Goal: Use online tool/utility: Utilize a website feature to perform a specific function

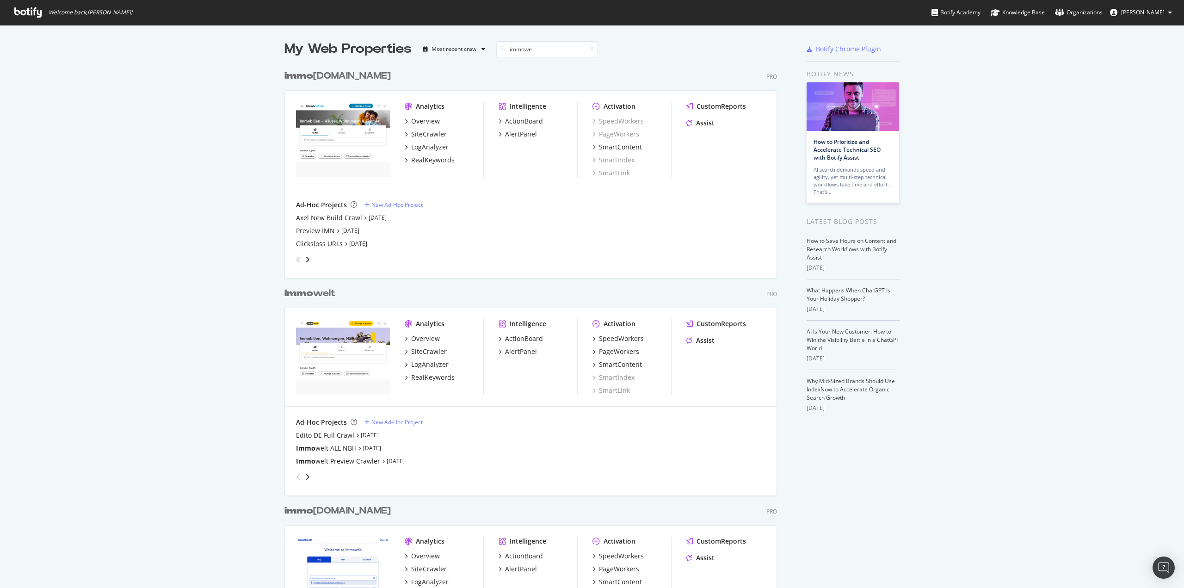
scroll to position [645, 493]
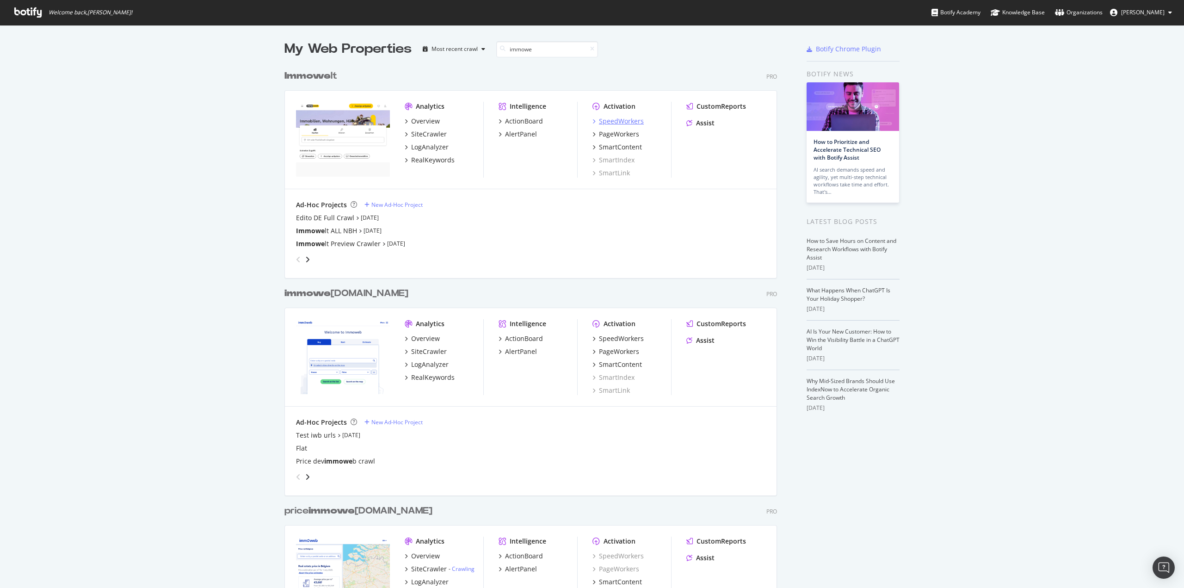
type input "immowe"
click at [616, 119] on div "SpeedWorkers" at bounding box center [621, 121] width 45 height 9
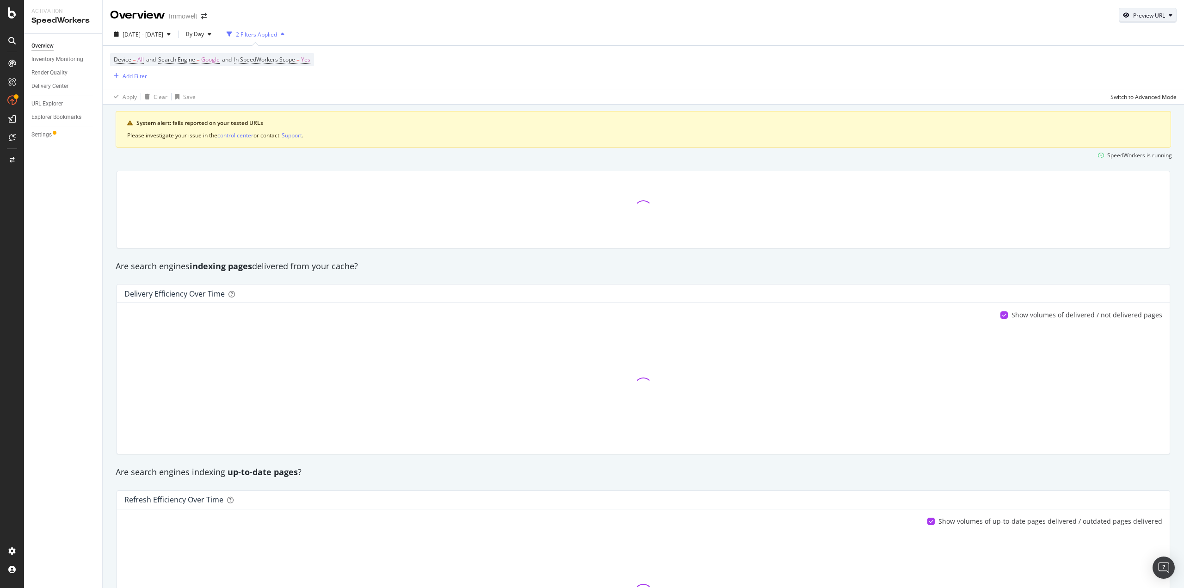
click at [1124, 9] on div "Preview URL" at bounding box center [1147, 15] width 57 height 13
click at [1089, 65] on input "url" at bounding box center [1112, 58] width 101 height 16
paste input "[URL][DOMAIN_NAME]"
type input "[URL][DOMAIN_NAME]"
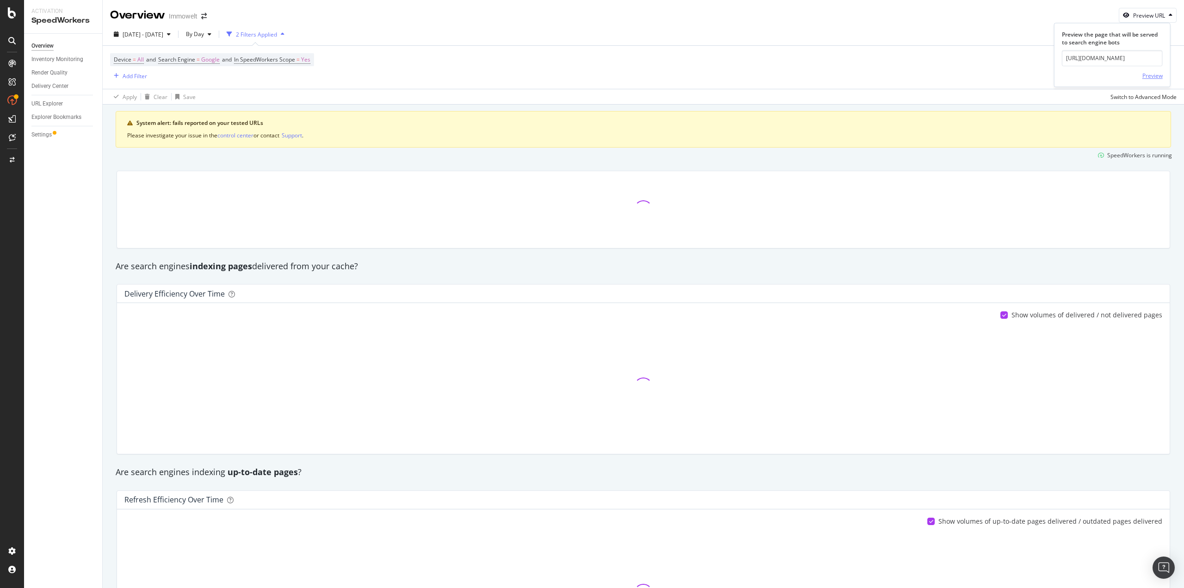
click at [1152, 75] on div "Preview" at bounding box center [1152, 76] width 20 height 8
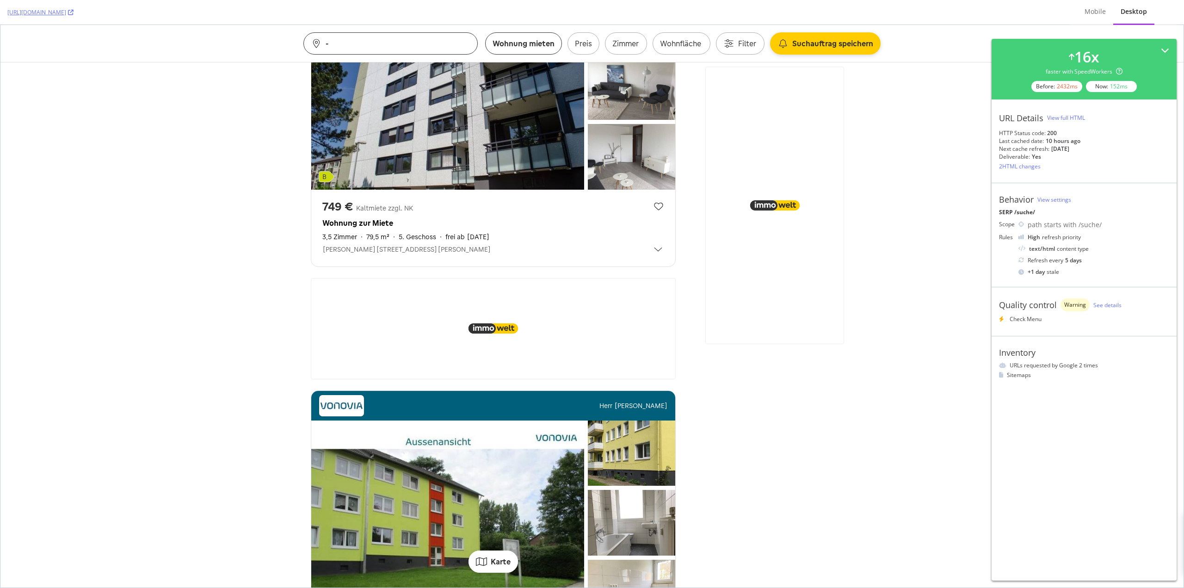
scroll to position [647, 0]
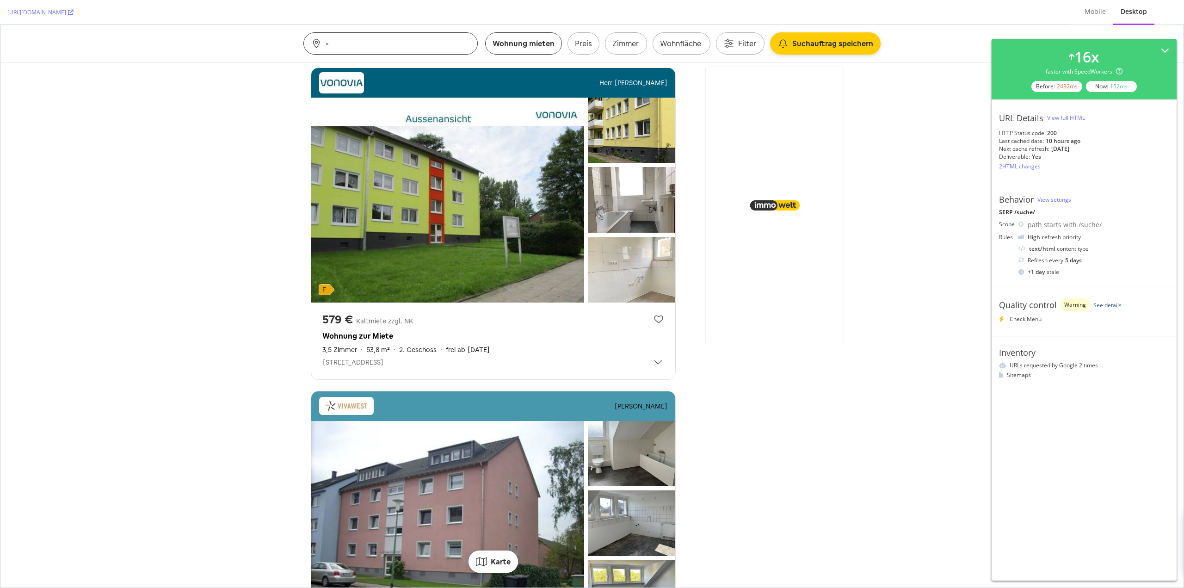
click at [1105, 307] on link "See details" at bounding box center [1107, 305] width 28 height 8
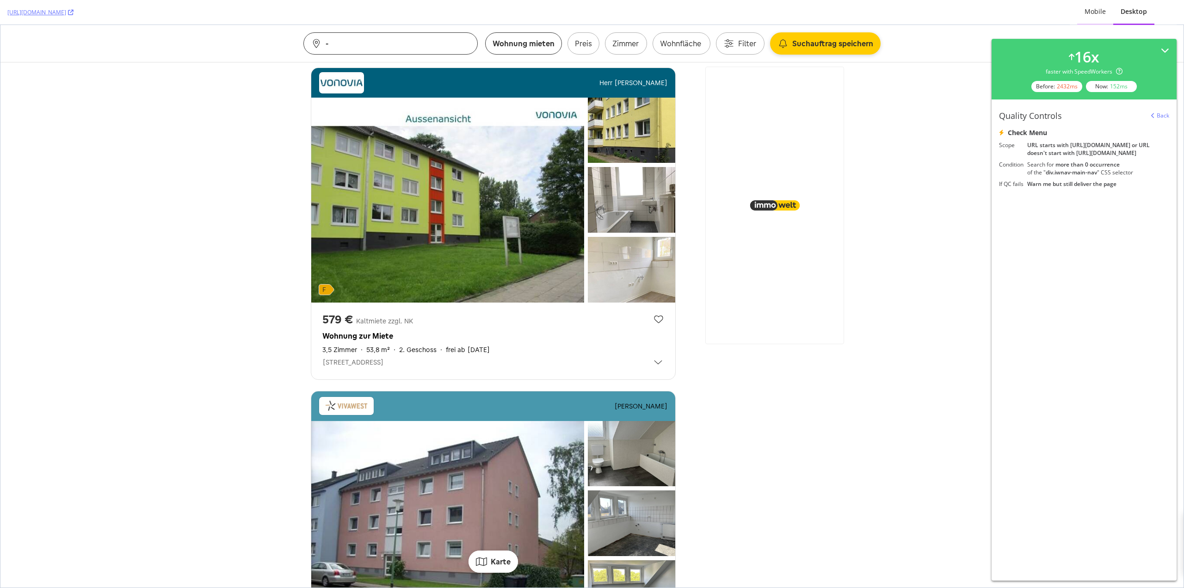
click at [1085, 16] on div "Mobile" at bounding box center [1094, 11] width 21 height 9
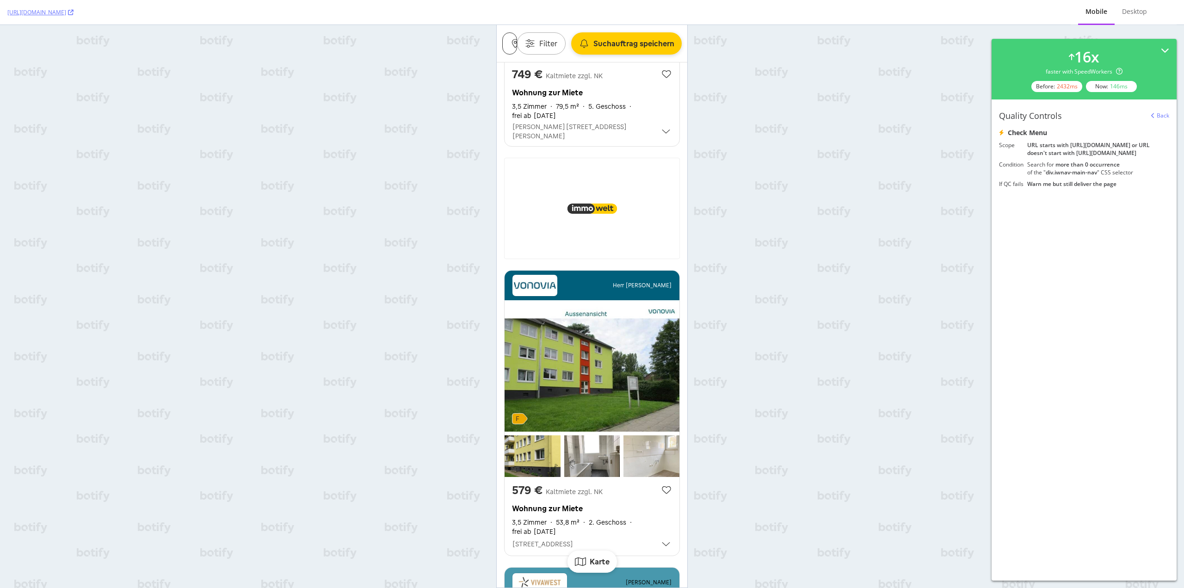
scroll to position [185, 0]
